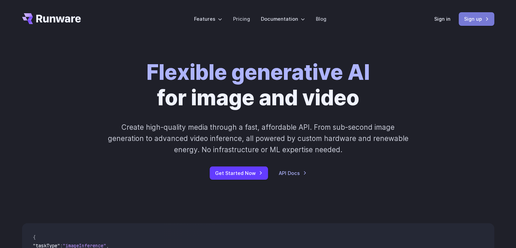
click at [459, 22] on link "Sign up" at bounding box center [477, 18] width 36 height 13
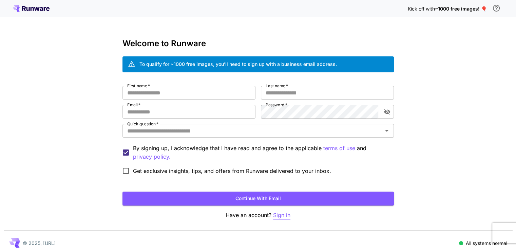
click at [281, 218] on p "Sign in" at bounding box center [281, 215] width 17 height 8
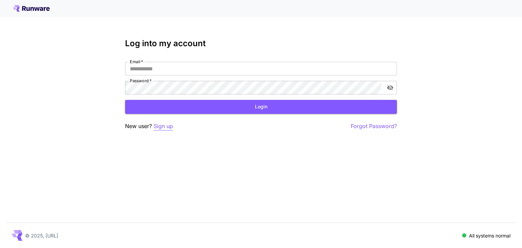
click at [163, 122] on p "Sign up" at bounding box center [162, 126] width 19 height 8
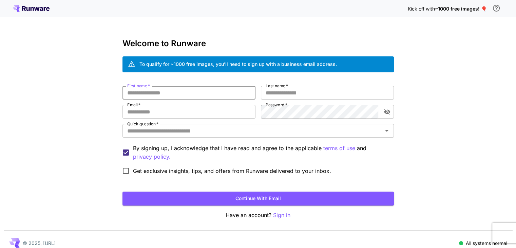
click at [182, 93] on input "First name   *" at bounding box center [189, 93] width 133 height 14
type input "*****"
click at [293, 92] on input "*" at bounding box center [327, 93] width 133 height 14
type input "******"
click at [220, 117] on input "Email   *" at bounding box center [189, 112] width 133 height 14
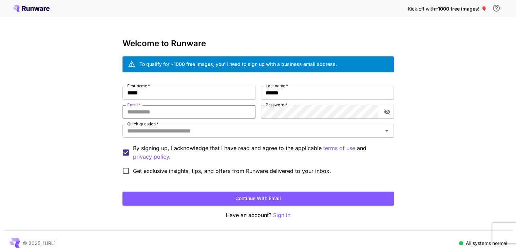
click at [211, 115] on input "Email   *" at bounding box center [189, 112] width 133 height 14
type input "**********"
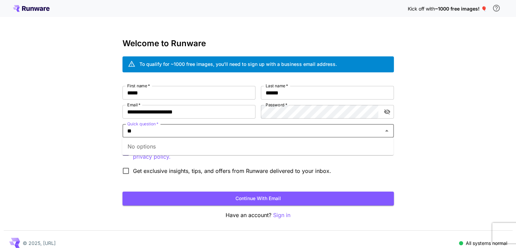
type input "*"
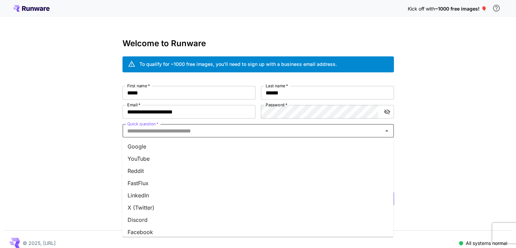
click at [180, 142] on li "Google" at bounding box center [258, 146] width 272 height 12
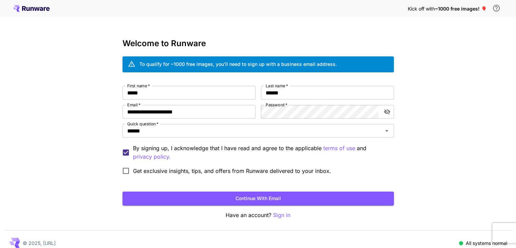
click at [171, 172] on span "Get exclusive insights, tips, and offers from Runware delivered to your inbox." at bounding box center [232, 171] width 198 height 8
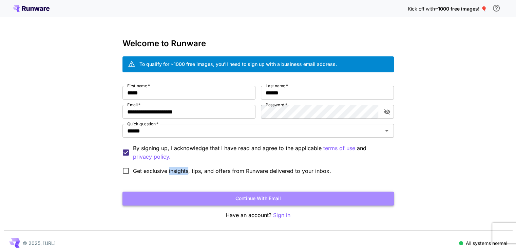
click at [209, 201] on button "Continue with email" at bounding box center [259, 199] width 272 height 14
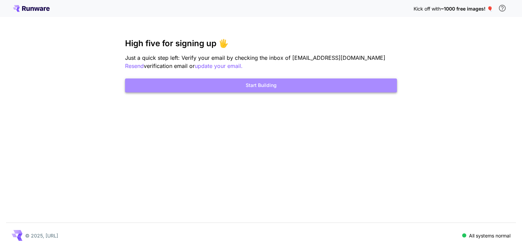
click at [264, 87] on button "Start Building" at bounding box center [261, 85] width 272 height 14
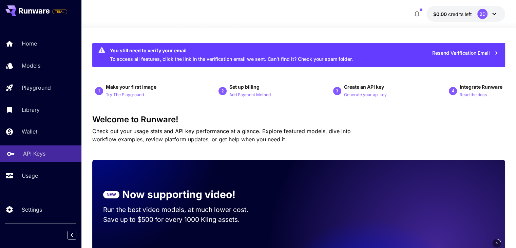
click at [35, 158] on p "API Keys" at bounding box center [34, 153] width 22 height 8
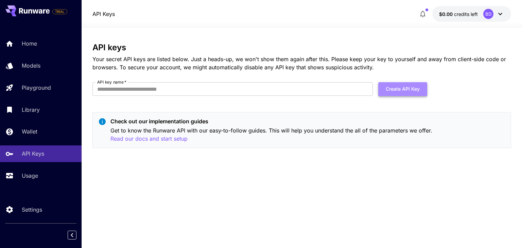
click at [383, 88] on button "Create API Key" at bounding box center [402, 89] width 49 height 14
click at [229, 94] on input "API key name   *" at bounding box center [232, 89] width 280 height 14
type input "*****"
click at [419, 87] on button "Create API Key" at bounding box center [402, 89] width 49 height 14
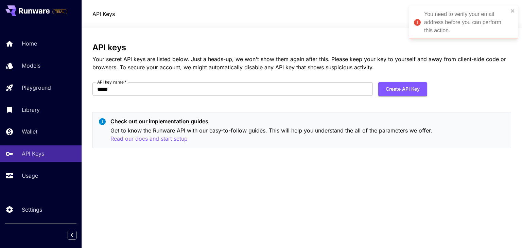
click at [411, 16] on div "You need to verify your email address before you can perform this action." at bounding box center [463, 22] width 109 height 34
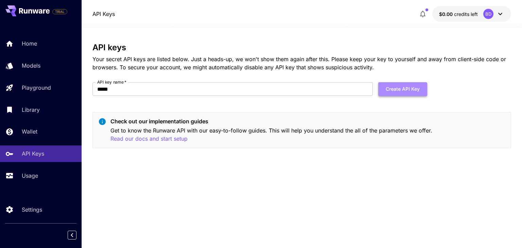
click at [406, 90] on button "Create API Key" at bounding box center [402, 89] width 49 height 14
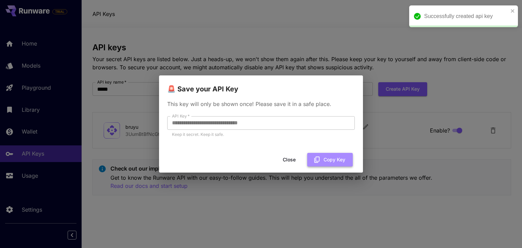
click at [315, 154] on button "Copy Key" at bounding box center [330, 160] width 46 height 14
